Goal: Check status: Check status

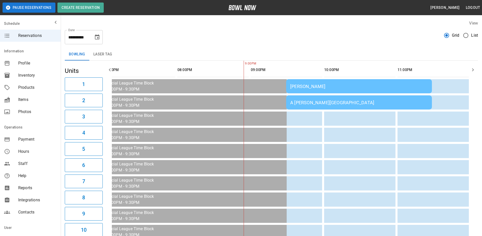
click at [344, 86] on div "[PERSON_NAME]" at bounding box center [359, 86] width 138 height 5
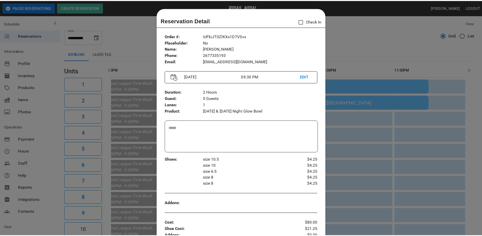
scroll to position [8, 0]
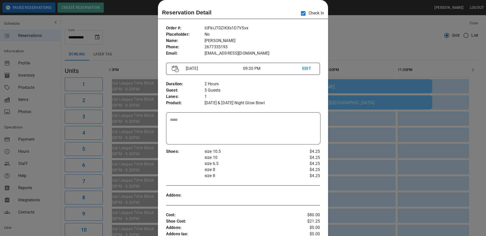
click at [348, 30] on div at bounding box center [243, 118] width 486 height 236
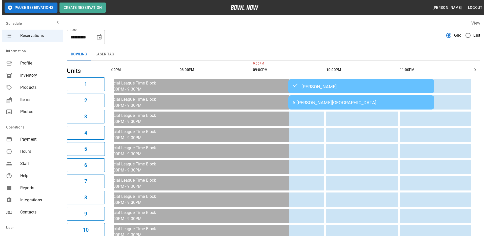
scroll to position [0, 673]
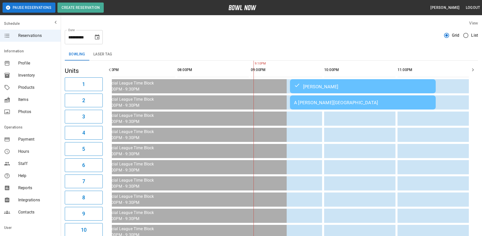
click at [358, 101] on div "A [PERSON_NAME][GEOGRAPHIC_DATA]" at bounding box center [363, 102] width 138 height 5
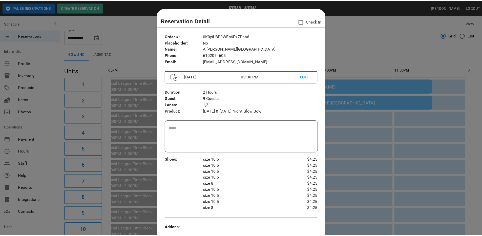
scroll to position [8, 0]
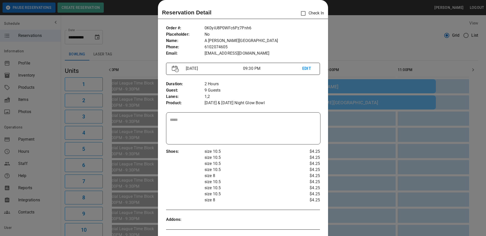
click at [366, 40] on div at bounding box center [243, 118] width 486 height 236
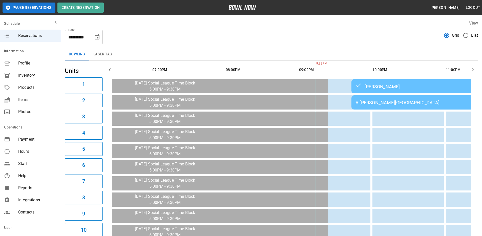
scroll to position [0, 0]
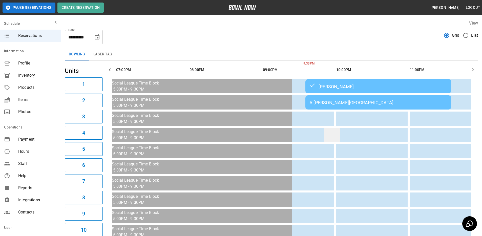
drag, startPoint x: 348, startPoint y: 151, endPoint x: 326, endPoint y: 132, distance: 29.6
click at [284, 35] on div "**********" at bounding box center [271, 35] width 413 height 18
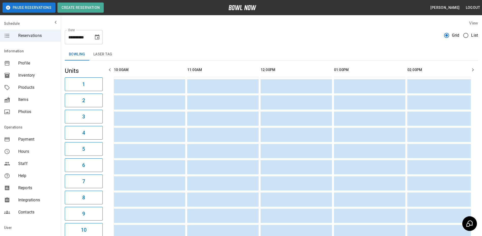
scroll to position [0, 677]
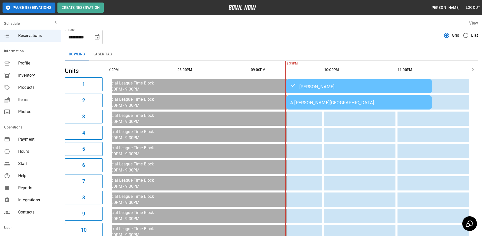
click at [95, 37] on icon "Choose date, selected date is Sep 5, 2025" at bounding box center [97, 36] width 5 height 5
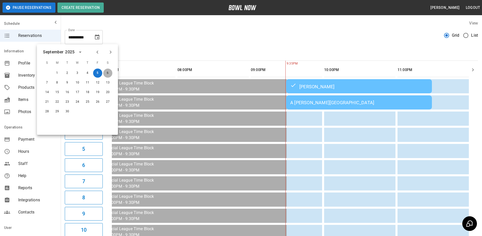
click at [108, 75] on button "6" at bounding box center [107, 73] width 9 height 9
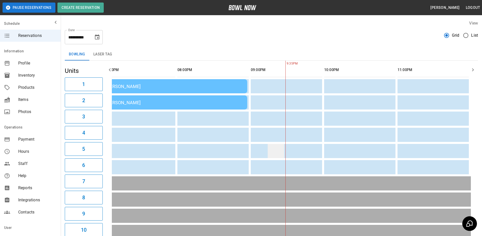
drag, startPoint x: 192, startPoint y: 143, endPoint x: 282, endPoint y: 155, distance: 90.0
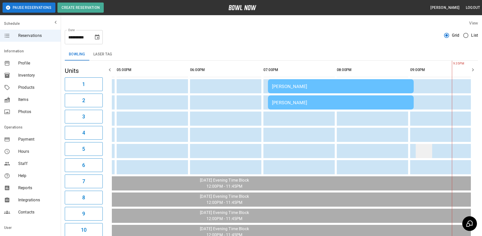
scroll to position [0, 526]
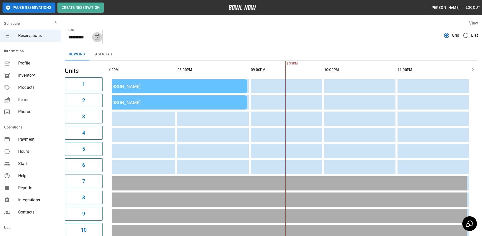
click at [97, 36] on icon "Choose date, selected date is Sep 6, 2025" at bounding box center [97, 36] width 5 height 5
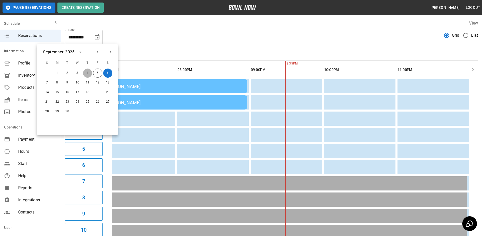
click at [87, 72] on button "4" at bounding box center [87, 73] width 9 height 9
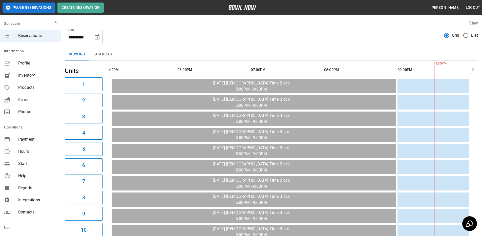
click at [99, 37] on icon "Choose date, selected date is Sep 4, 2025" at bounding box center [97, 36] width 5 height 5
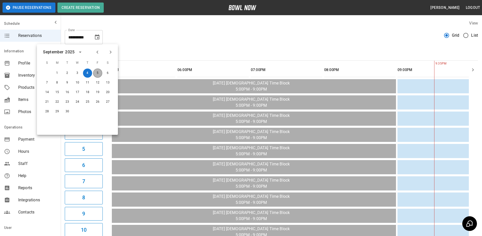
drag, startPoint x: 99, startPoint y: 75, endPoint x: 163, endPoint y: 46, distance: 70.2
click at [99, 75] on button "5" at bounding box center [97, 73] width 9 height 9
type input "**********"
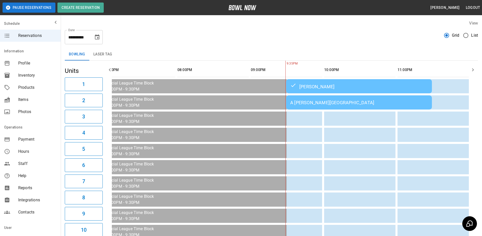
click at [356, 105] on div "A [PERSON_NAME][GEOGRAPHIC_DATA]" at bounding box center [359, 102] width 138 height 5
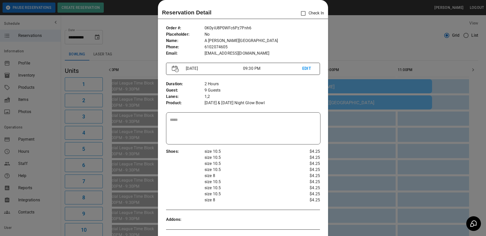
click at [347, 38] on div at bounding box center [243, 118] width 486 height 236
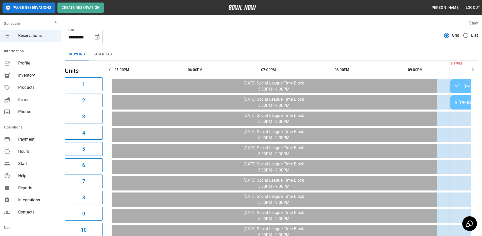
scroll to position [0, 511]
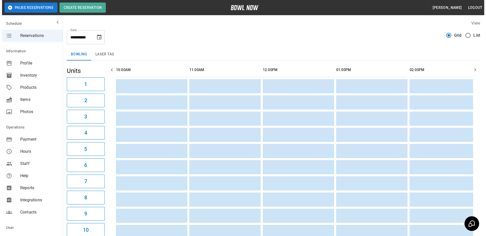
scroll to position [0, 677]
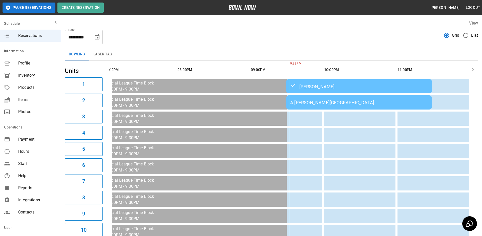
click at [345, 103] on div "A [PERSON_NAME][GEOGRAPHIC_DATA]" at bounding box center [359, 102] width 138 height 5
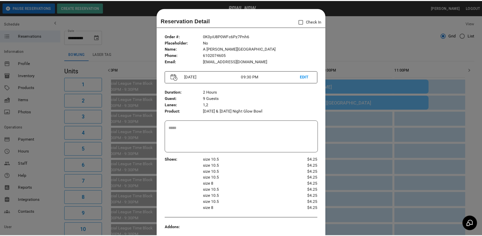
scroll to position [8, 0]
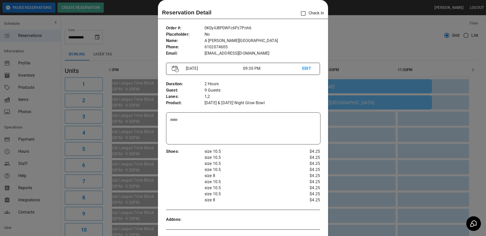
click at [351, 36] on div at bounding box center [243, 118] width 486 height 236
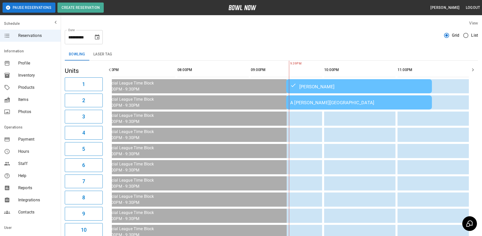
scroll to position [0, 673]
click at [98, 38] on icon "Choose date, selected date is Sep 5, 2025" at bounding box center [97, 36] width 5 height 5
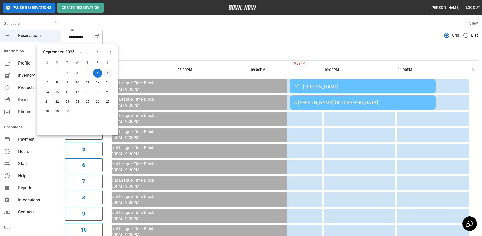
click at [108, 73] on button "6" at bounding box center [107, 73] width 9 height 9
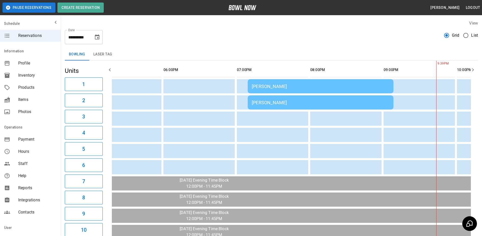
scroll to position [0, 0]
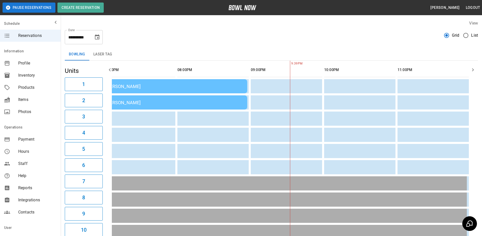
click at [99, 39] on icon "Choose date, selected date is Sep 6, 2025" at bounding box center [97, 36] width 5 height 5
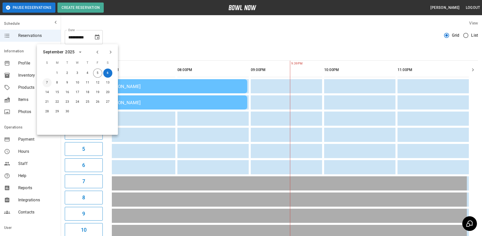
click at [47, 84] on button "7" at bounding box center [46, 82] width 9 height 9
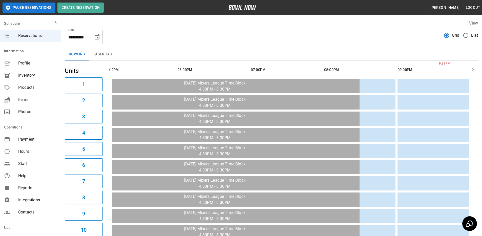
click at [96, 40] on button "Choose date, selected date is Sep 7, 2025" at bounding box center [97, 37] width 10 height 10
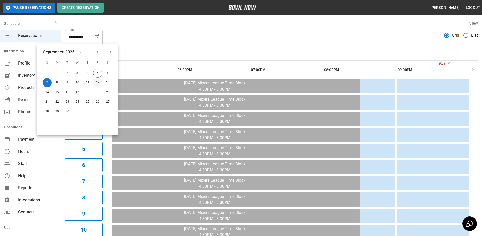
click at [98, 82] on button "12" at bounding box center [97, 82] width 9 height 9
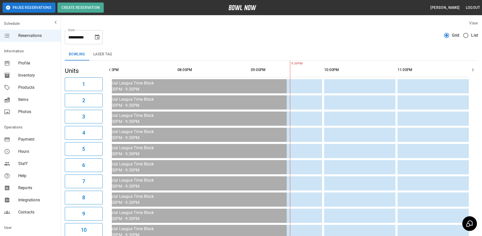
click at [96, 40] on icon "Choose date, selected date is Sep 12, 2025" at bounding box center [97, 37] width 6 height 6
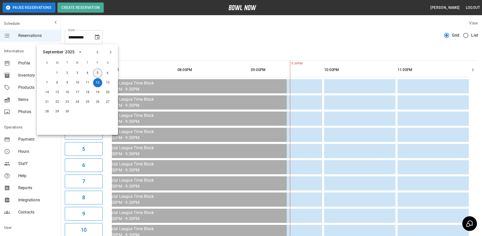
click at [97, 74] on button "5" at bounding box center [97, 73] width 9 height 9
type input "**********"
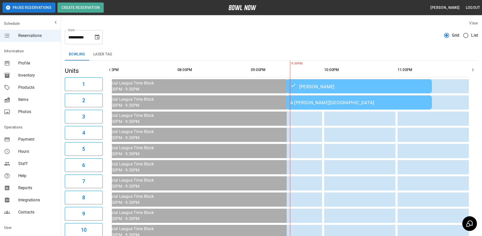
click at [332, 104] on div "A [PERSON_NAME][GEOGRAPHIC_DATA]" at bounding box center [359, 102] width 138 height 5
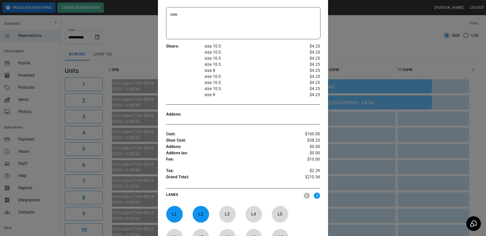
click at [370, 37] on div at bounding box center [243, 118] width 486 height 236
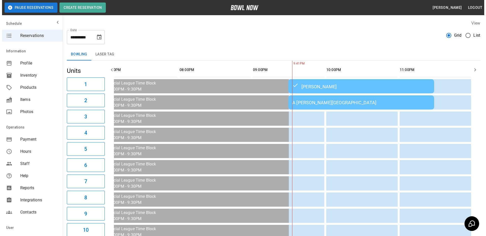
scroll to position [0, 673]
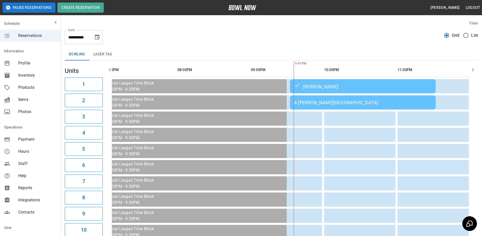
click at [367, 103] on div "A [PERSON_NAME][GEOGRAPHIC_DATA]" at bounding box center [363, 102] width 138 height 5
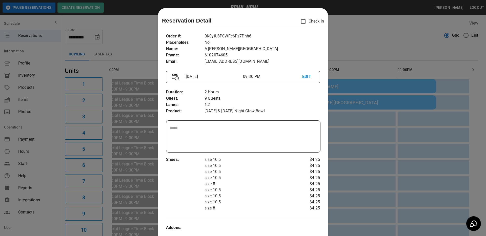
scroll to position [8, 0]
